Goal: Use online tool/utility: Utilize a website feature to perform a specific function

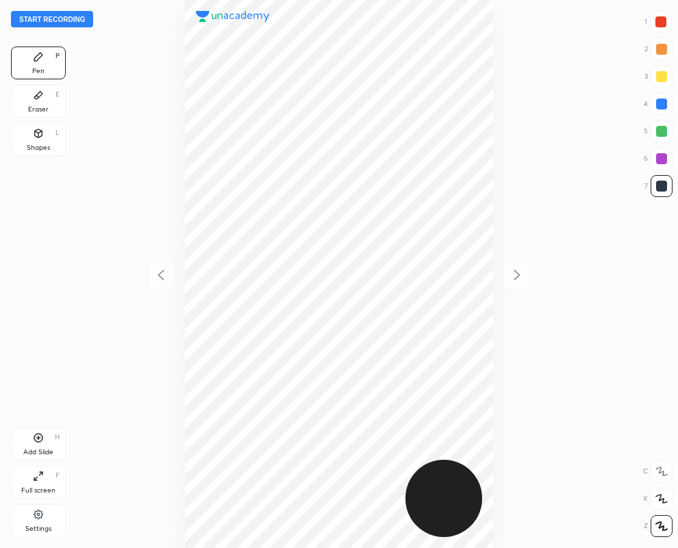
scroll to position [548, 459]
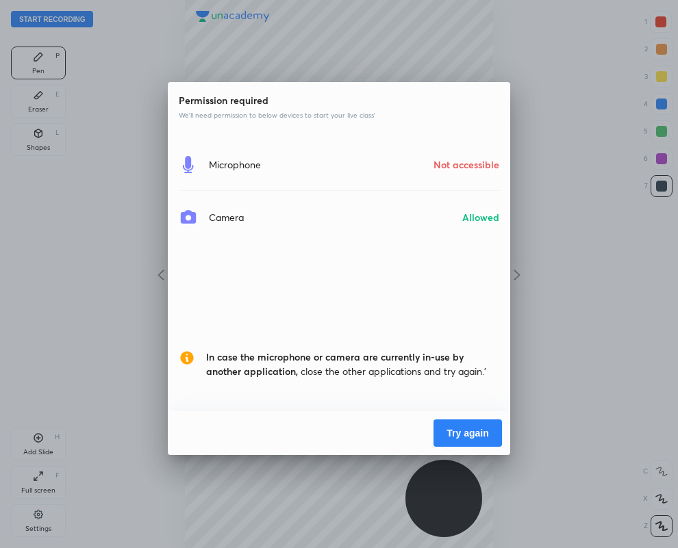
click at [452, 433] on button "Try again" at bounding box center [467, 433] width 68 height 27
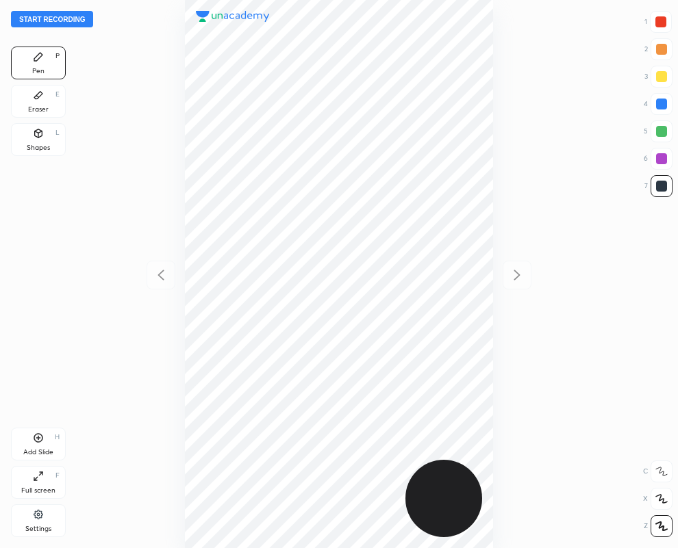
scroll to position [548, 459]
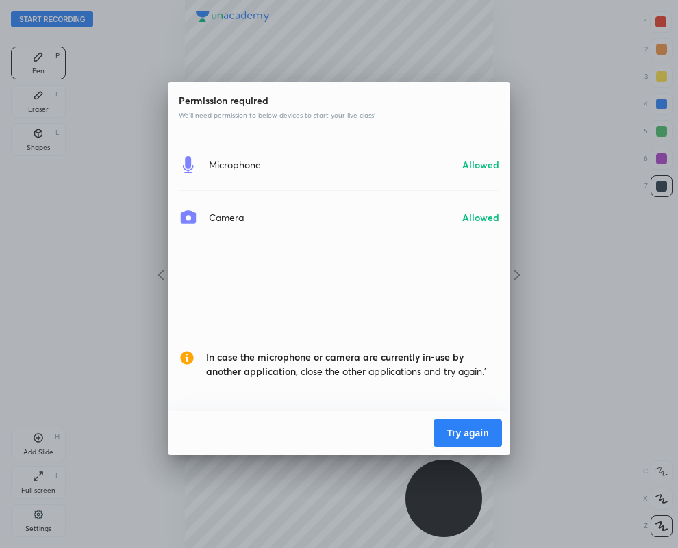
click at [452, 432] on button "Try again" at bounding box center [467, 433] width 68 height 27
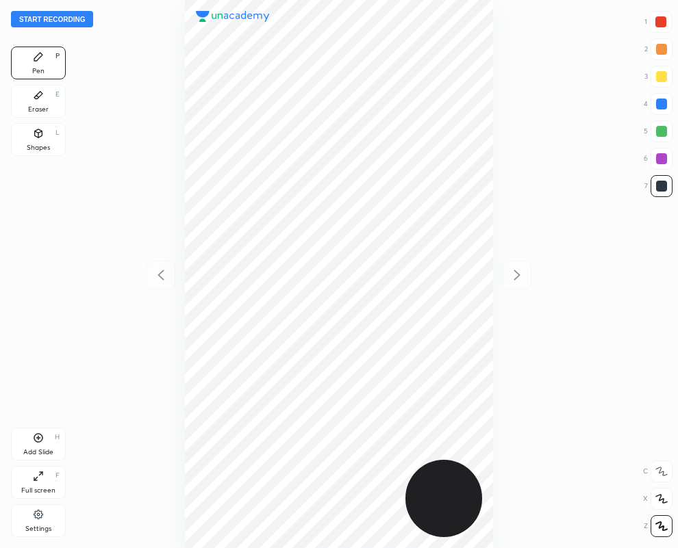
scroll to position [548, 459]
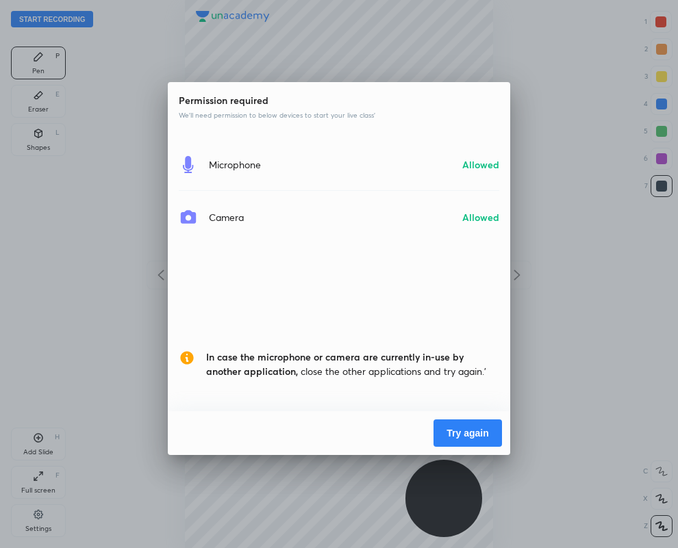
click at [458, 426] on button "Try again" at bounding box center [467, 433] width 68 height 27
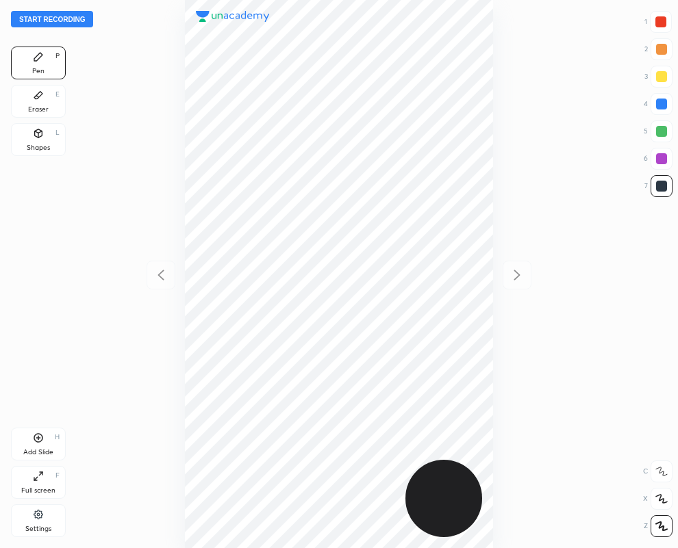
scroll to position [548, 459]
click at [40, 96] on icon at bounding box center [38, 96] width 8 height 8
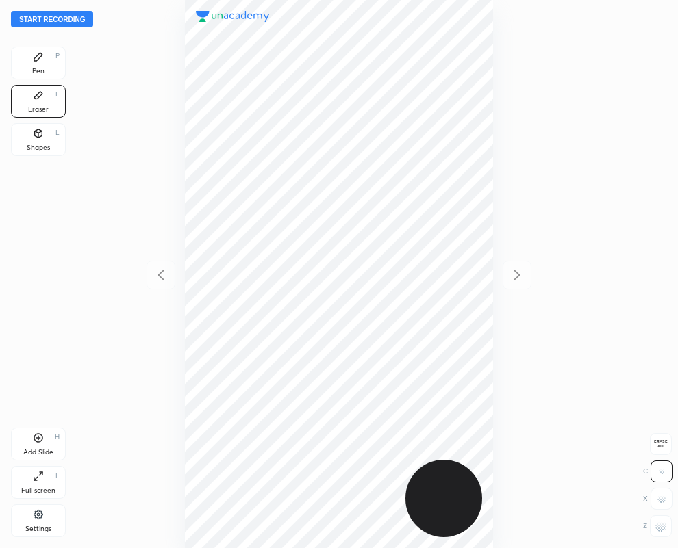
drag, startPoint x: 665, startPoint y: 539, endPoint x: 660, endPoint y: 533, distance: 7.8
click at [664, 538] on div "Start recording 1 2 3 4 5 6 7 R O A L C X Z Erase all C X Z Pen P Eraser E Shap…" at bounding box center [339, 274] width 678 height 548
click at [663, 529] on rect at bounding box center [662, 529] width 1 height 1
click at [41, 55] on icon at bounding box center [38, 57] width 8 height 8
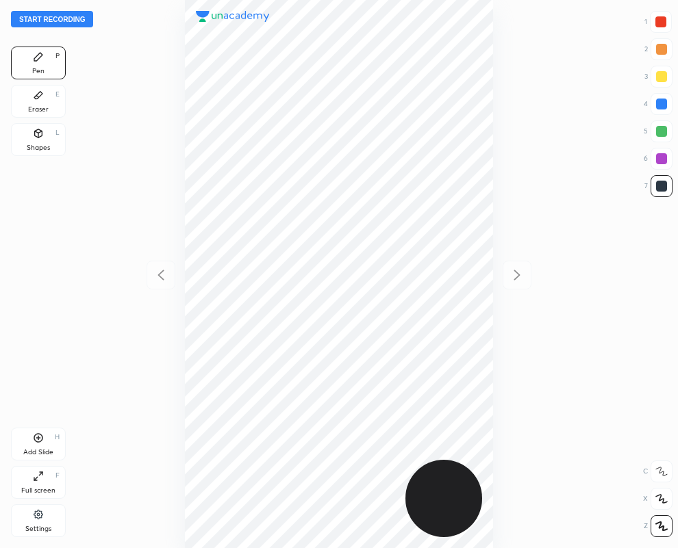
click at [38, 106] on div "Eraser" at bounding box center [38, 109] width 21 height 7
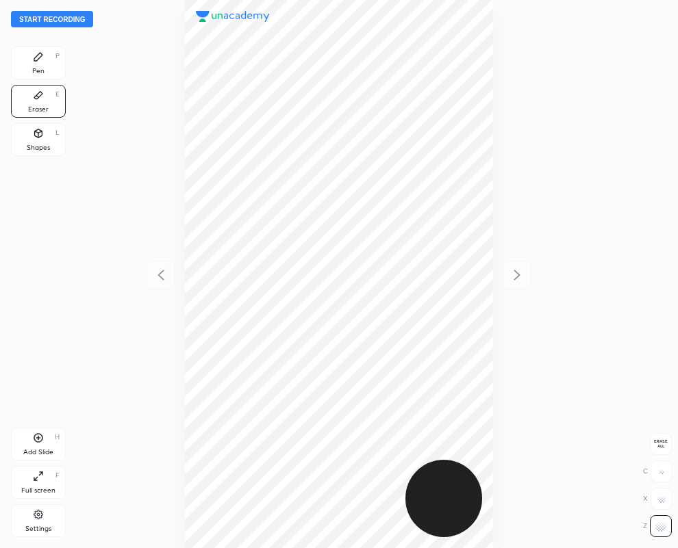
click at [48, 62] on div "Pen P" at bounding box center [38, 63] width 55 height 33
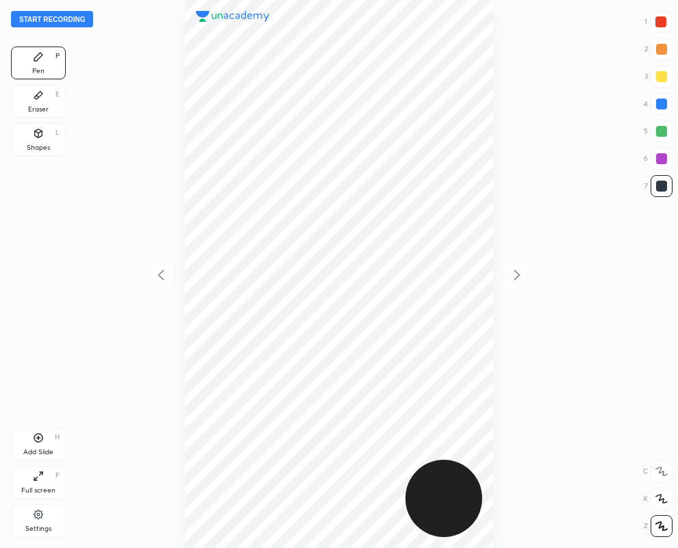
drag, startPoint x: 33, startPoint y: 97, endPoint x: 48, endPoint y: 108, distance: 18.6
click at [33, 97] on icon at bounding box center [38, 95] width 11 height 11
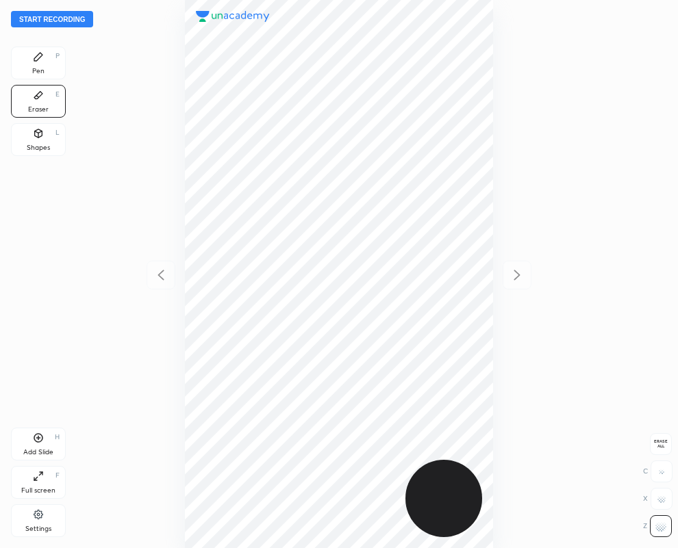
click at [34, 66] on div "Pen P" at bounding box center [38, 63] width 55 height 33
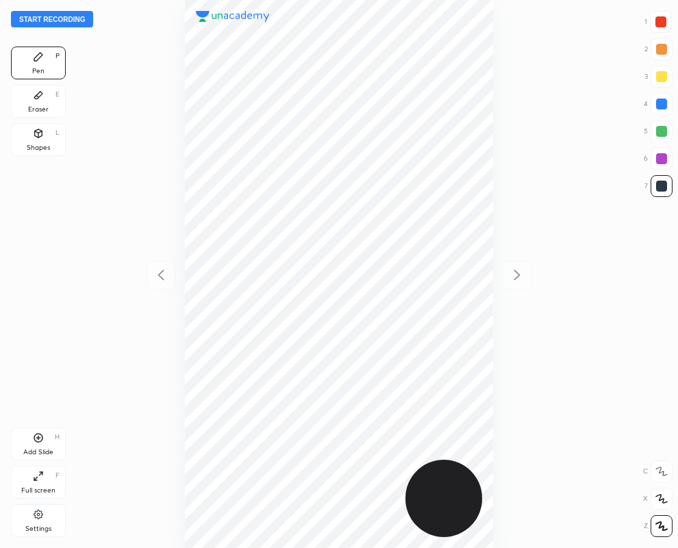
click at [62, 16] on button "Start recording" at bounding box center [52, 19] width 82 height 16
click at [61, 21] on button "End recording" at bounding box center [49, 19] width 76 height 16
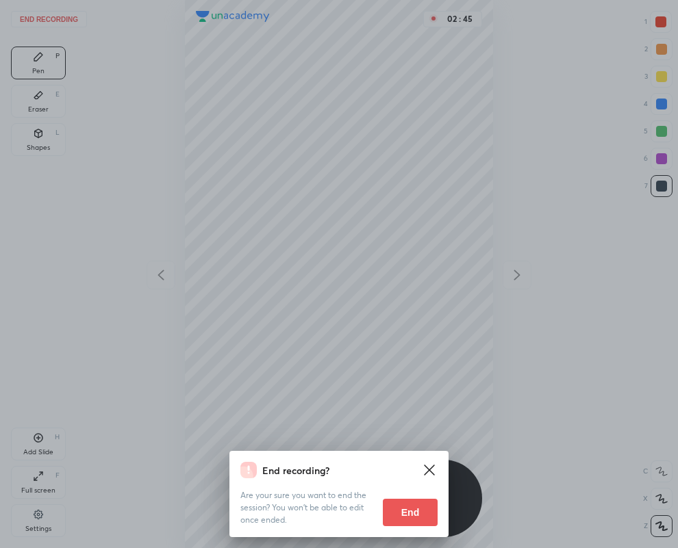
click at [398, 511] on button "End" at bounding box center [410, 512] width 55 height 27
